Goal: Information Seeking & Learning: Check status

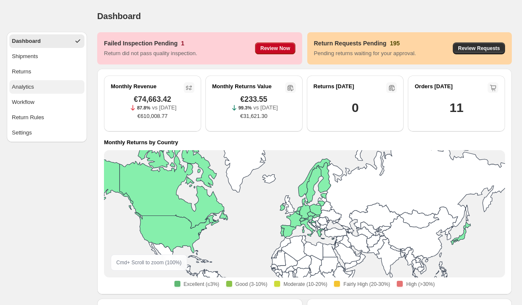
click at [30, 90] on span "Analytics" at bounding box center [23, 87] width 22 height 8
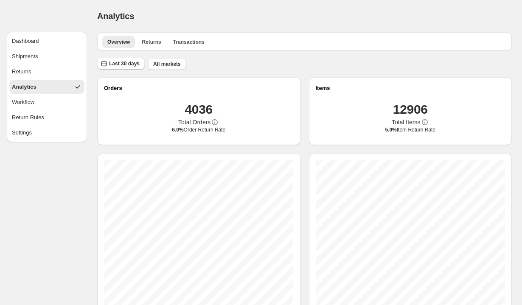
scroll to position [0, 0]
click at [123, 63] on span "Last 30 days" at bounding box center [124, 63] width 31 height 7
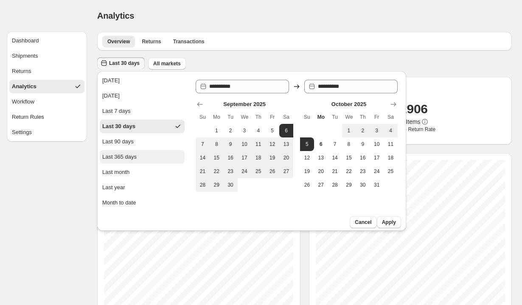
click at [132, 155] on div "Last 365 days" at bounding box center [119, 157] width 34 height 8
type input "**********"
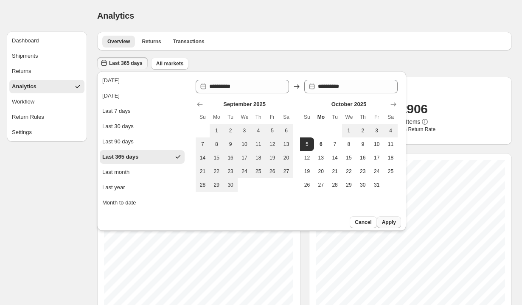
click at [381, 221] on button "Apply" at bounding box center [389, 222] width 24 height 12
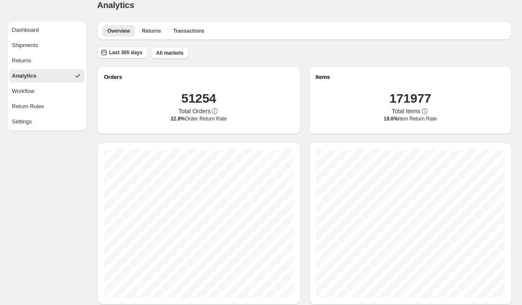
scroll to position [0, 0]
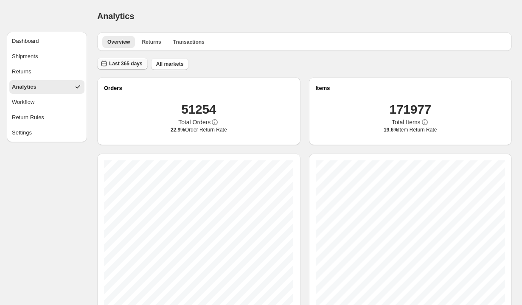
click at [137, 66] on span "Last 365 days" at bounding box center [126, 63] width 34 height 7
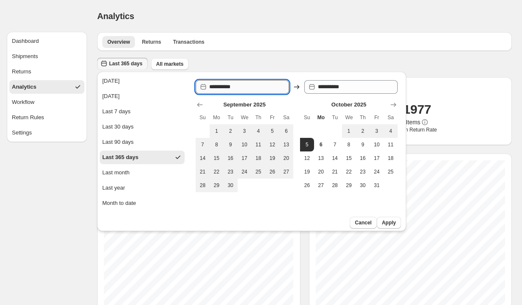
click at [236, 88] on input "**********" at bounding box center [249, 87] width 80 height 14
click at [222, 86] on input "**********" at bounding box center [249, 87] width 80 height 14
type input "**********"
click at [244, 87] on input "**********" at bounding box center [249, 87] width 80 height 14
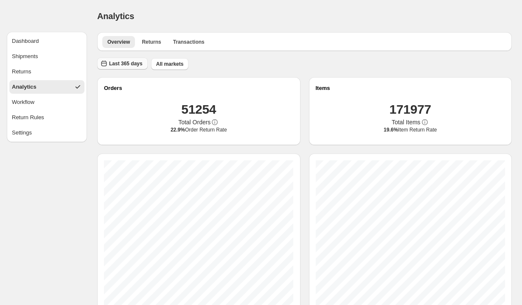
click at [135, 61] on span "Last 365 days" at bounding box center [126, 63] width 34 height 7
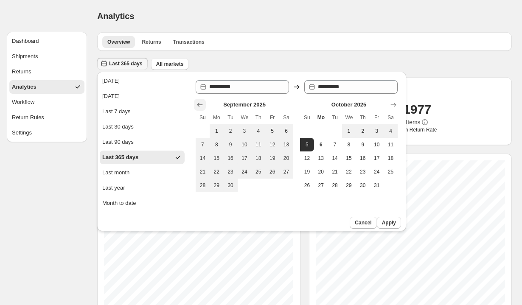
click at [200, 104] on icon "Show previous month, August 2025" at bounding box center [200, 105] width 8 height 8
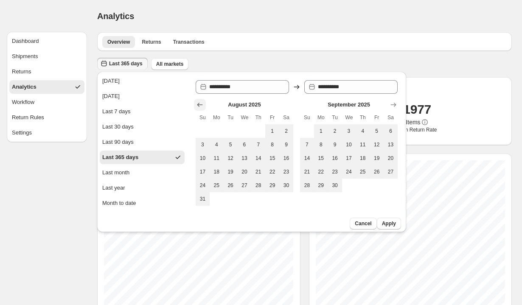
click at [200, 104] on icon "Show previous month, July 2025" at bounding box center [200, 105] width 8 height 8
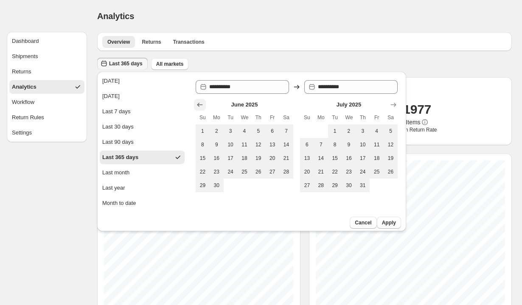
click at [200, 104] on icon "Show previous month, May 2025" at bounding box center [200, 105] width 8 height 8
click at [200, 104] on icon "Show previous month, March 2025" at bounding box center [200, 105] width 8 height 8
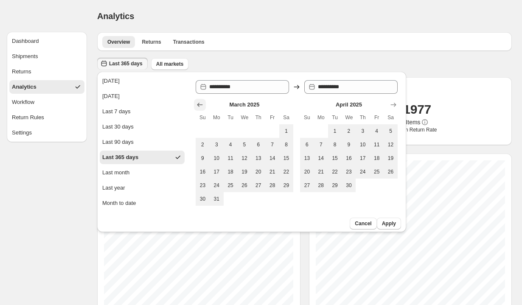
click at [200, 104] on icon "Show previous month, February 2025" at bounding box center [200, 105] width 8 height 8
click at [200, 104] on icon "Show previous month, December 2024" at bounding box center [200, 105] width 8 height 8
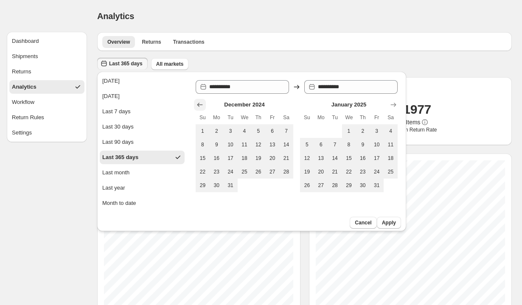
click at [200, 104] on icon "Show previous month, November 2024" at bounding box center [200, 105] width 8 height 8
click at [200, 104] on icon "Show previous month, September 2024" at bounding box center [200, 105] width 8 height 8
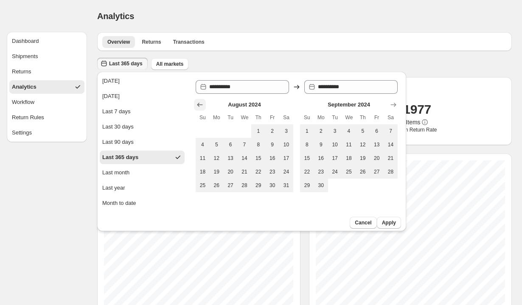
click at [200, 104] on icon "Show previous month, July 2024" at bounding box center [200, 105] width 8 height 8
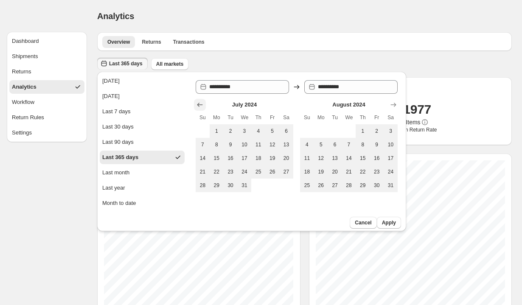
click at [200, 104] on icon "Show previous month, June 2024" at bounding box center [200, 105] width 8 height 8
click at [200, 104] on icon "Show previous month, April 2024" at bounding box center [200, 105] width 8 height 8
click at [200, 104] on icon "Show previous month, March 2024" at bounding box center [200, 105] width 8 height 8
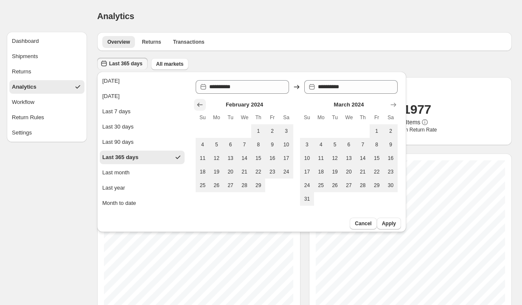
click at [200, 104] on icon "Show previous month, January 2024" at bounding box center [200, 105] width 8 height 8
click at [200, 104] on icon "Show previous month, December 2023" at bounding box center [200, 105] width 8 height 8
click at [200, 104] on icon "Show previous month, October 2023" at bounding box center [200, 105] width 8 height 8
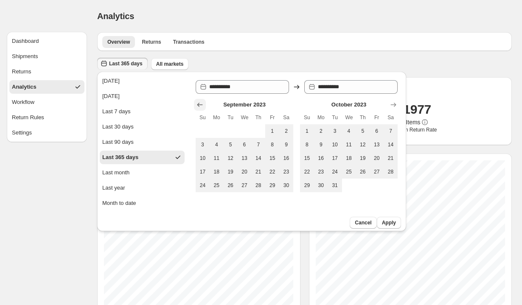
click at [200, 104] on icon "Show previous month, August 2023" at bounding box center [200, 105] width 8 height 8
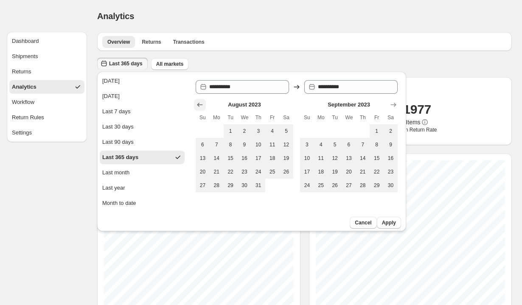
click at [200, 104] on icon "Show previous month, July 2023" at bounding box center [200, 105] width 8 height 8
click at [200, 104] on icon "Show previous month, May 2023" at bounding box center [200, 105] width 8 height 8
click at [200, 104] on icon "Show previous month, April 2023" at bounding box center [200, 105] width 8 height 8
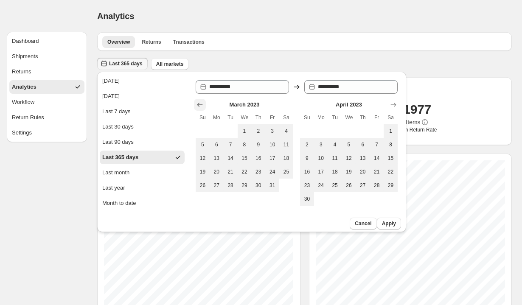
click at [200, 104] on icon "Show previous month, February 2023" at bounding box center [200, 105] width 8 height 8
click at [200, 104] on icon "Show previous month, January 2023" at bounding box center [200, 105] width 8 height 8
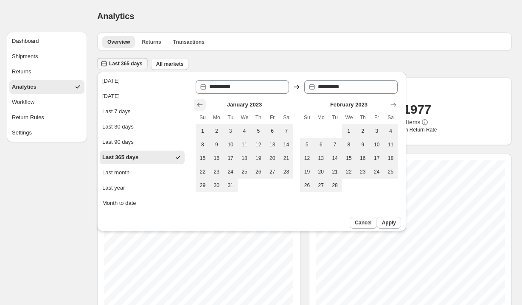
click at [200, 104] on icon "Show previous month, December 2022" at bounding box center [200, 105] width 8 height 8
click at [393, 104] on icon "Show next month, January 2023" at bounding box center [394, 105] width 6 height 4
click at [393, 104] on icon "Show next month, February 2023" at bounding box center [394, 105] width 6 height 4
click at [199, 132] on span "1" at bounding box center [202, 131] width 7 height 7
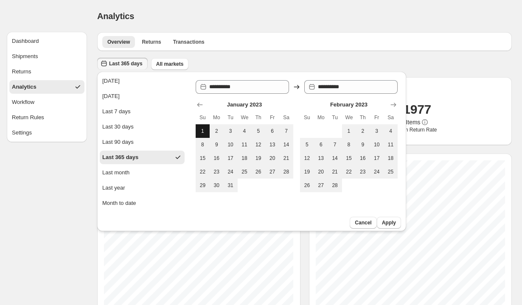
type input "**********"
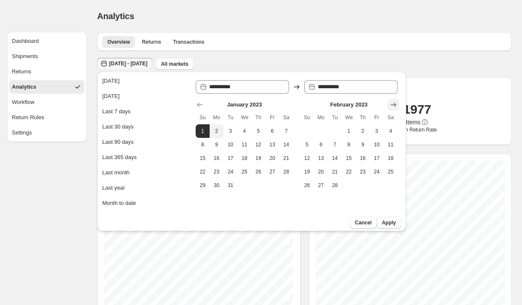
click at [395, 101] on icon "Show next month, March 2023" at bounding box center [393, 105] width 8 height 8
click at [395, 101] on icon "Show next month, April 2023" at bounding box center [393, 105] width 8 height 8
click at [395, 101] on icon "Show next month, May 2023" at bounding box center [393, 105] width 8 height 8
click at [395, 101] on icon "Show next month, June 2023" at bounding box center [393, 105] width 8 height 8
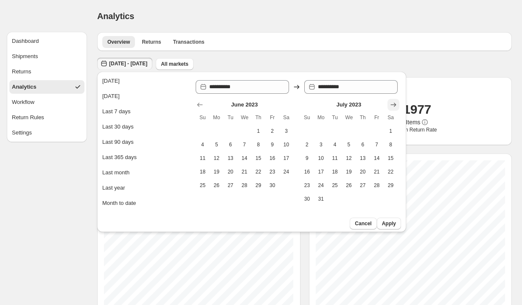
click at [395, 101] on icon "Show next month, August 2023" at bounding box center [393, 105] width 8 height 8
click at [395, 101] on icon "Show next month, October 2023" at bounding box center [393, 105] width 8 height 8
click at [395, 101] on icon "Show next month, November 2023" at bounding box center [393, 105] width 8 height 8
click at [394, 101] on icon "Show next month, November 2023" at bounding box center [393, 105] width 8 height 8
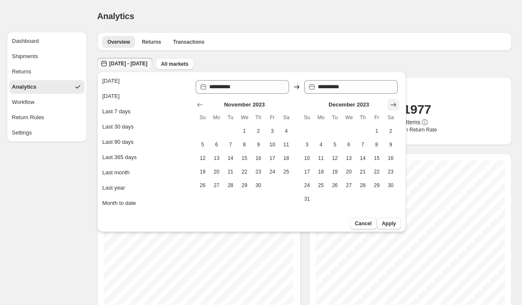
click at [396, 101] on icon "Show next month, January 2024" at bounding box center [393, 105] width 8 height 8
click at [396, 105] on icon "Show next month, January 2024" at bounding box center [393, 105] width 8 height 8
click at [396, 105] on icon "Show next month, March 2024" at bounding box center [393, 105] width 8 height 8
click at [396, 105] on icon "Show next month, April 2024" at bounding box center [393, 105] width 8 height 8
click at [396, 105] on icon "Show next month, May 2024" at bounding box center [393, 105] width 8 height 8
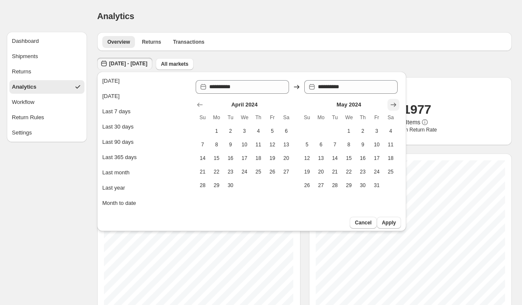
click at [396, 105] on icon "Show next month, June 2024" at bounding box center [393, 105] width 8 height 8
click at [396, 105] on icon "Show next month, August 2024" at bounding box center [393, 105] width 8 height 8
click at [396, 104] on icon "Show next month, October 2024" at bounding box center [393, 105] width 8 height 8
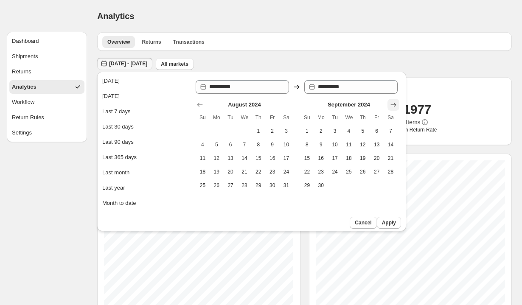
click at [396, 104] on icon "Show next month, October 2024" at bounding box center [393, 105] width 8 height 8
click at [396, 104] on icon "Show next month, December 2024" at bounding box center [393, 105] width 8 height 8
click at [396, 104] on icon "Show next month, January 2025" at bounding box center [393, 105] width 8 height 8
click at [396, 104] on icon "Show next month, March 2025" at bounding box center [393, 105] width 8 height 8
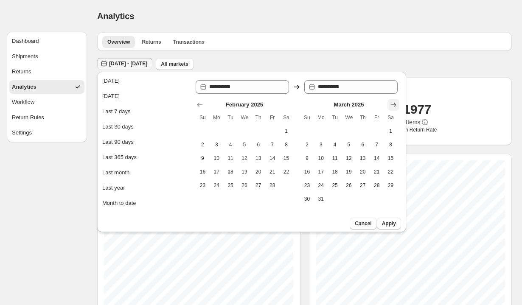
click at [396, 104] on icon "Show next month, April 2025" at bounding box center [393, 105] width 8 height 8
click at [396, 104] on icon "Show next month, June 2025" at bounding box center [393, 105] width 8 height 8
click at [396, 104] on icon "Show next month, August 2025" at bounding box center [393, 105] width 8 height 8
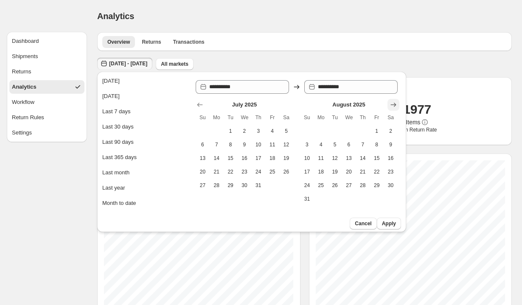
click at [396, 104] on icon "Show next month, September 2025" at bounding box center [393, 105] width 8 height 8
click at [396, 104] on icon "Show next month, November 2025" at bounding box center [393, 105] width 8 height 8
click at [216, 145] on span "6" at bounding box center [216, 144] width 7 height 7
type input "**********"
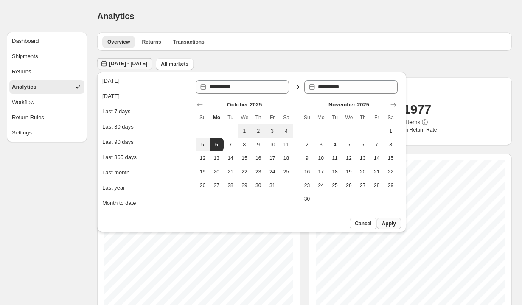
click at [390, 222] on span "Apply" at bounding box center [389, 223] width 14 height 7
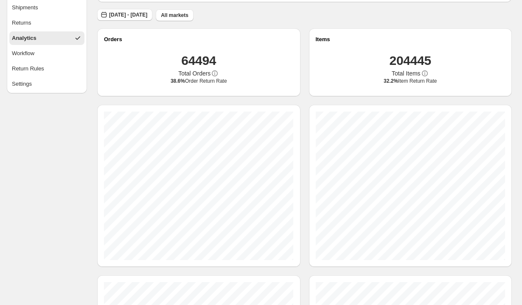
scroll to position [45, 0]
